Goal: Navigation & Orientation: Find specific page/section

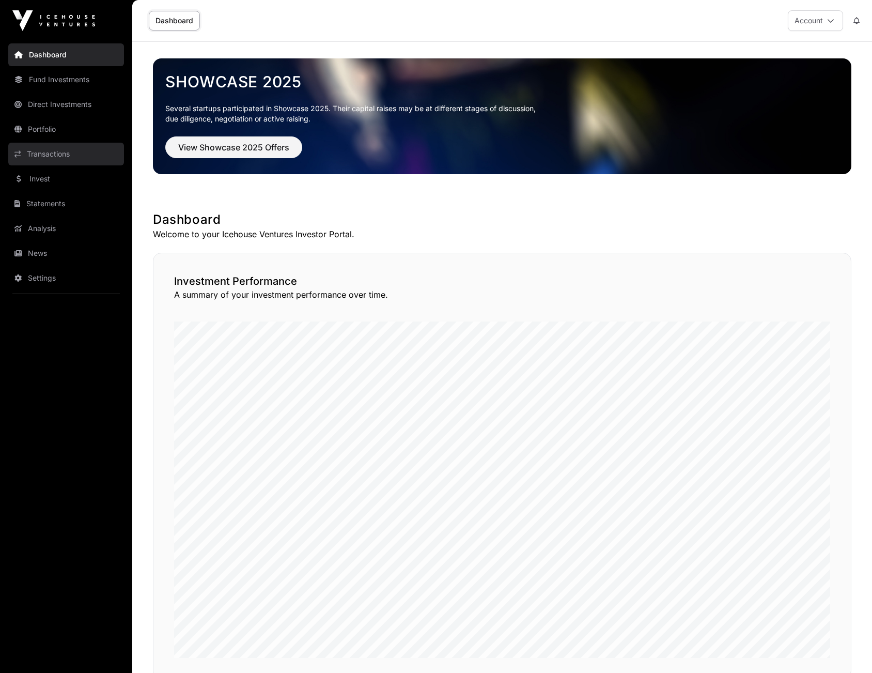
click at [44, 154] on link "Transactions" at bounding box center [66, 154] width 116 height 23
click at [44, 179] on link "Invest" at bounding box center [66, 178] width 116 height 23
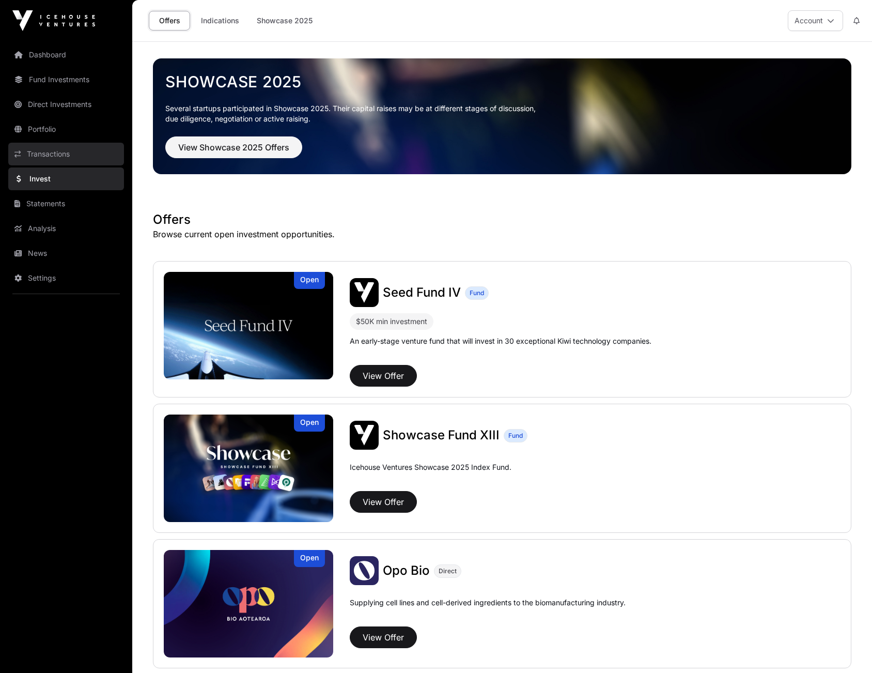
click at [47, 152] on link "Transactions" at bounding box center [66, 154] width 116 height 23
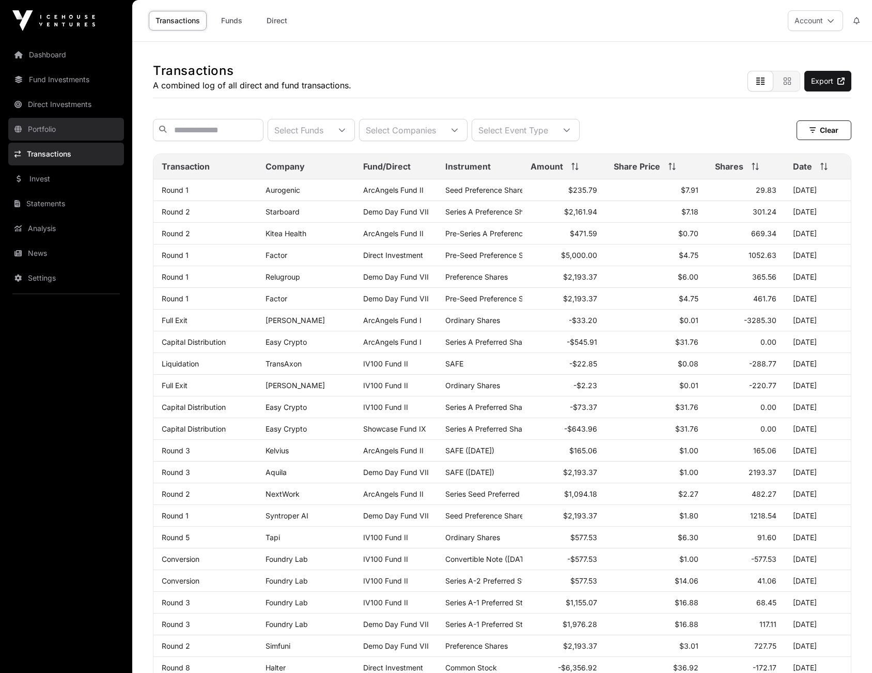
click at [52, 129] on link "Portfolio" at bounding box center [66, 129] width 116 height 23
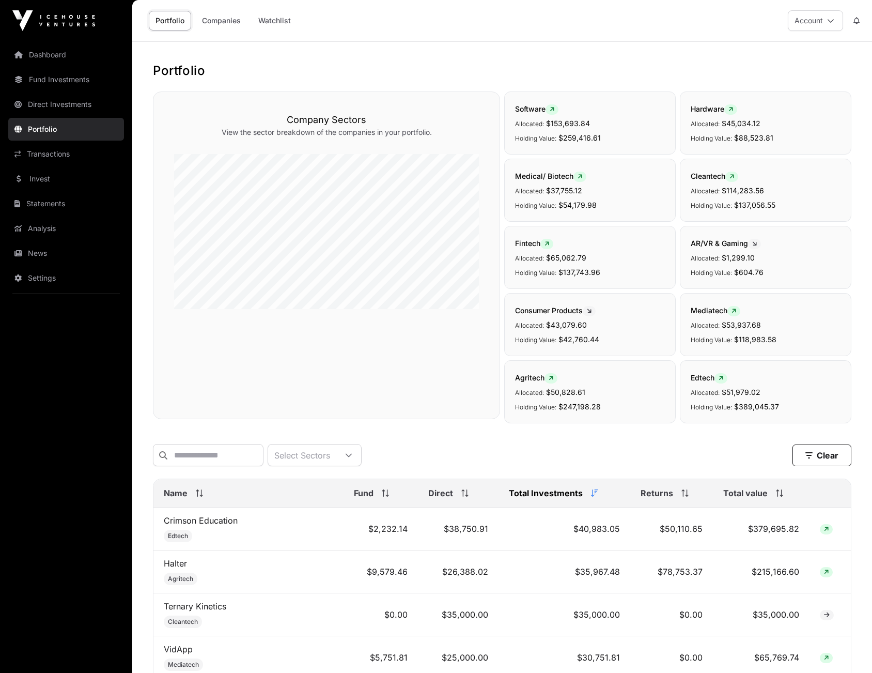
click at [773, 499] on div "Total value" at bounding box center [762, 493] width 76 height 12
click at [772, 499] on div "Total value" at bounding box center [762, 493] width 76 height 12
click at [50, 70] on link "Fund Investments" at bounding box center [66, 79] width 116 height 23
click at [45, 78] on link "Fund Investments" at bounding box center [66, 79] width 116 height 23
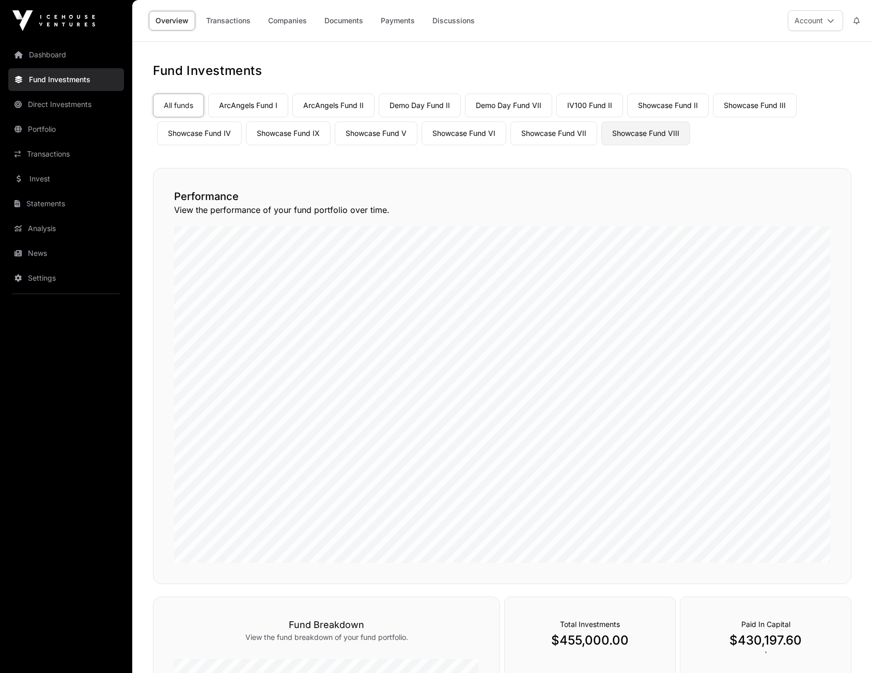
click at [650, 140] on link "Showcase Fund VIII" at bounding box center [646, 133] width 89 height 24
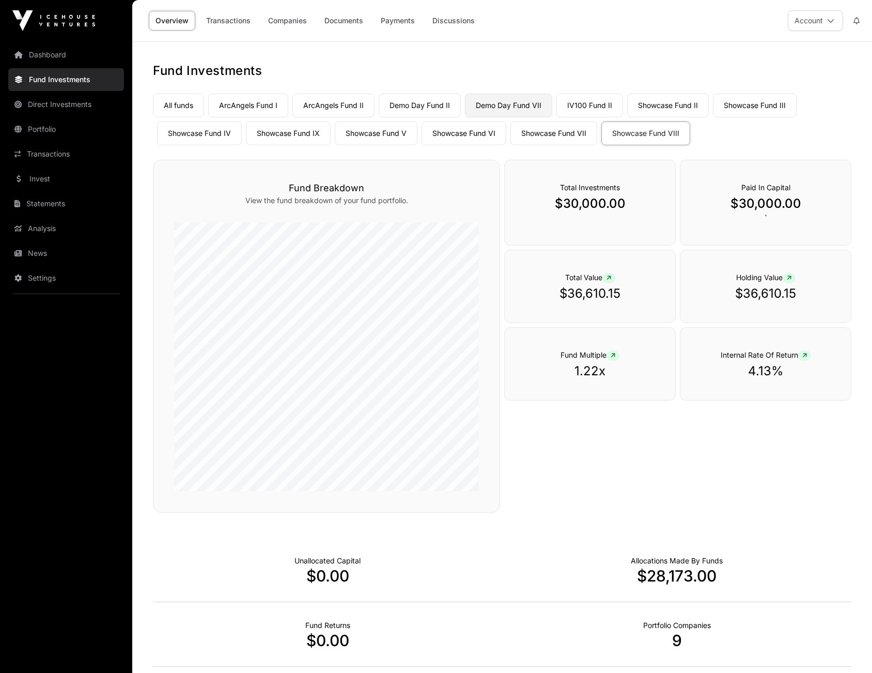
click at [500, 110] on link "Demo Day Fund VII" at bounding box center [508, 106] width 87 height 24
click at [836, 20] on button "Account" at bounding box center [815, 20] width 55 height 21
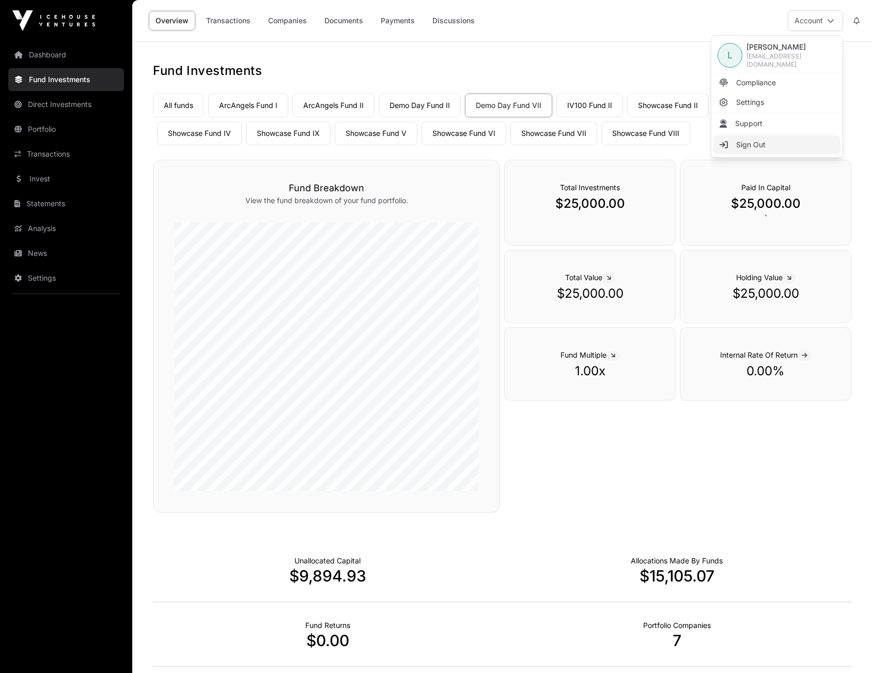
click at [750, 144] on span "Sign Out" at bounding box center [751, 145] width 29 height 10
